Goal: Task Accomplishment & Management: Manage account settings

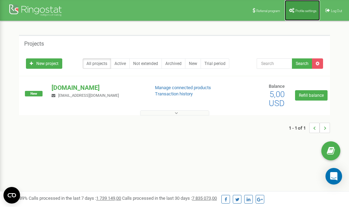
click at [302, 9] on span "Profile settings" at bounding box center [305, 11] width 21 height 4
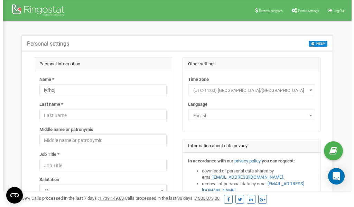
scroll to position [35, 0]
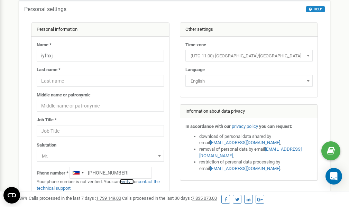
click at [130, 182] on link "verify it" at bounding box center [127, 181] width 14 height 5
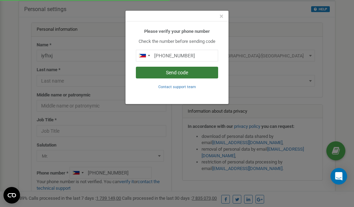
click at [182, 72] on button "Send code" at bounding box center [177, 73] width 82 height 12
